Goal: Task Accomplishment & Management: Manage account settings

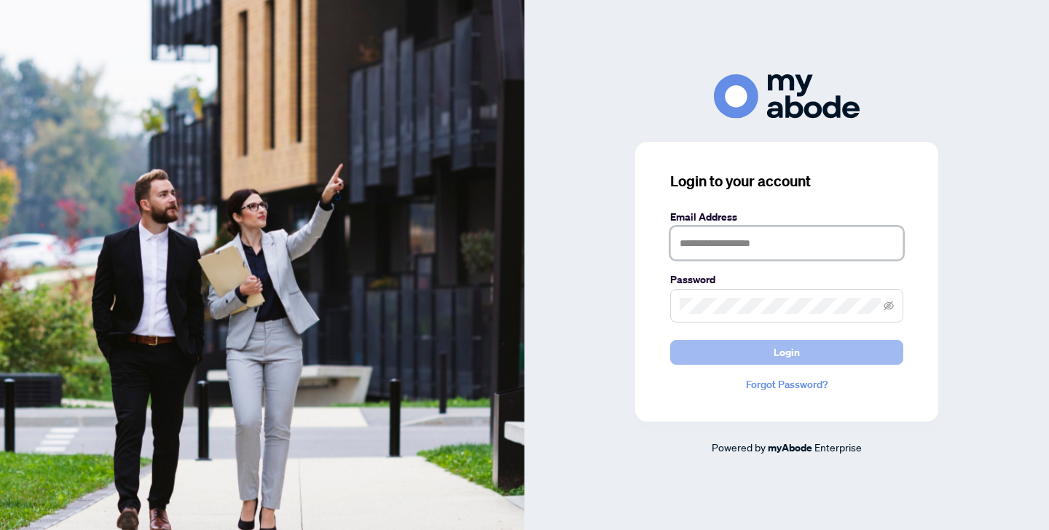
type input "**********"
click at [761, 354] on button "Login" at bounding box center [786, 352] width 233 height 25
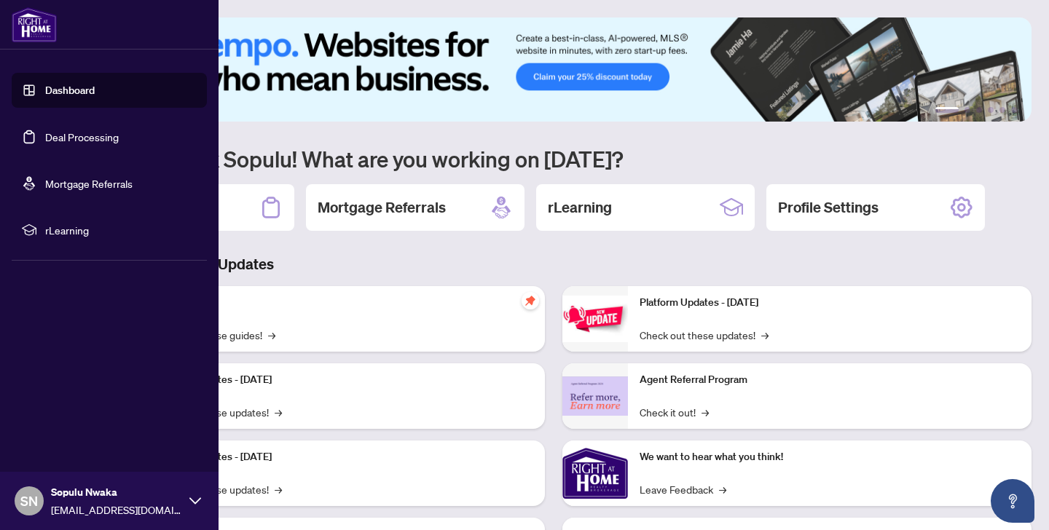
click at [68, 224] on span "rLearning" at bounding box center [121, 230] width 152 height 16
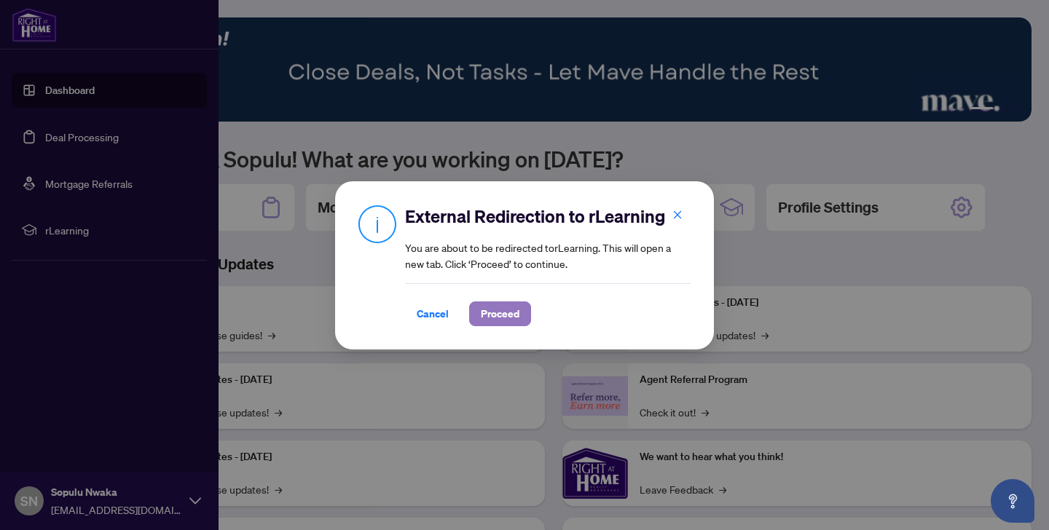
click at [511, 317] on button "Proceed" at bounding box center [500, 314] width 62 height 25
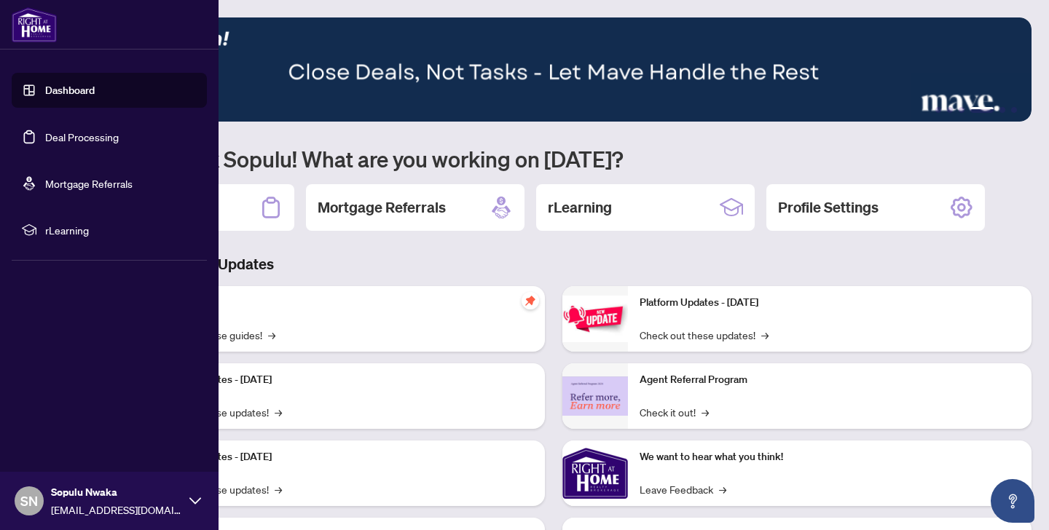
click at [467, 260] on h3 "Brokerage & Industry Updates" at bounding box center [554, 264] width 956 height 20
click at [75, 133] on link "Deal Processing" at bounding box center [82, 136] width 74 height 13
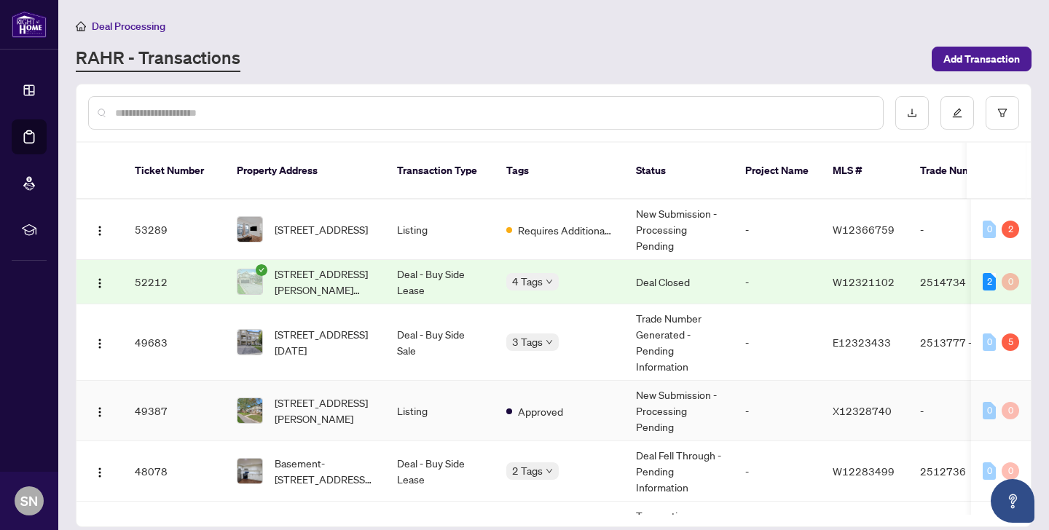
scroll to position [27, 0]
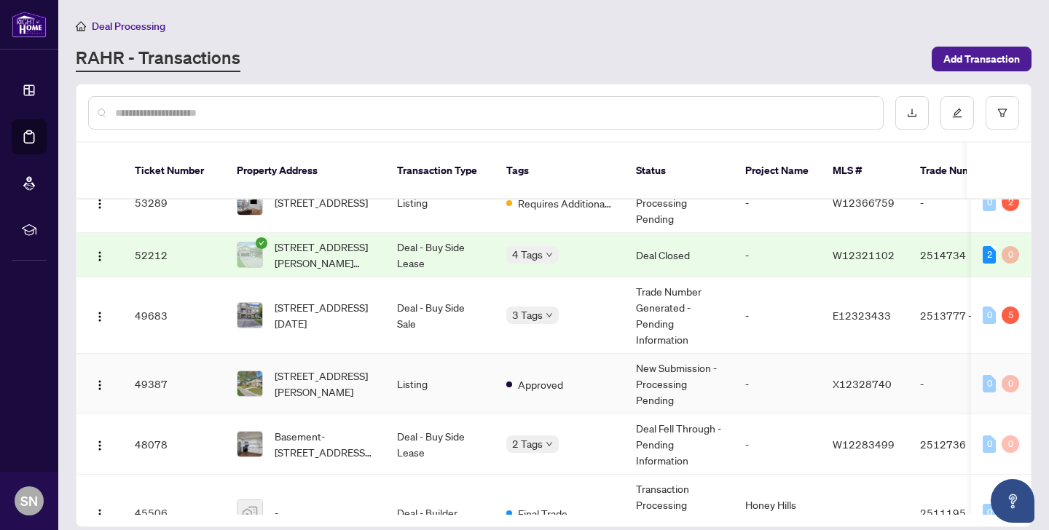
click at [380, 387] on td "[STREET_ADDRESS][PERSON_NAME]" at bounding box center [305, 384] width 160 height 60
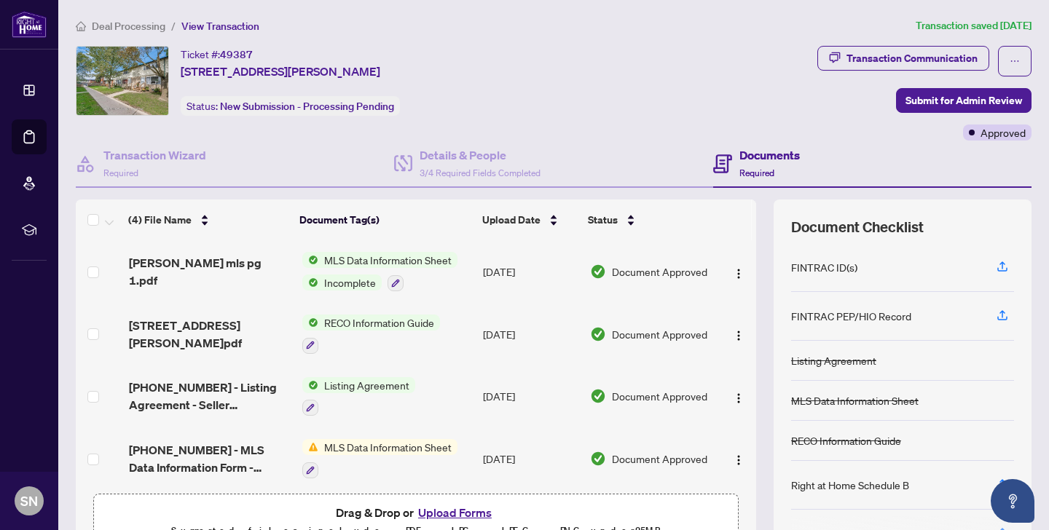
scroll to position [4, 0]
